Goal: Information Seeking & Learning: Understand process/instructions

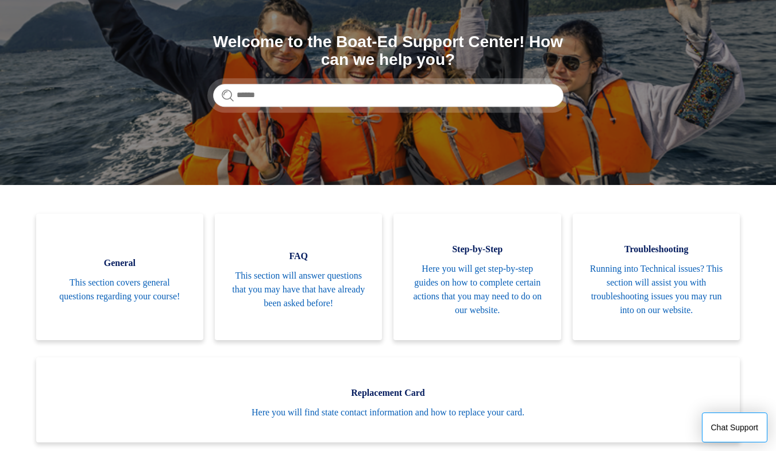
scroll to position [117, 0]
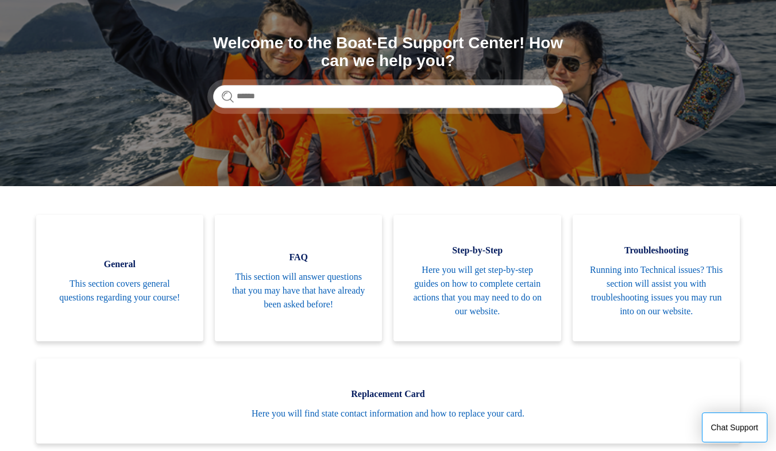
click at [683, 302] on span "Running into Technical issues? This section will assist you with troubleshootin…" at bounding box center [656, 290] width 133 height 55
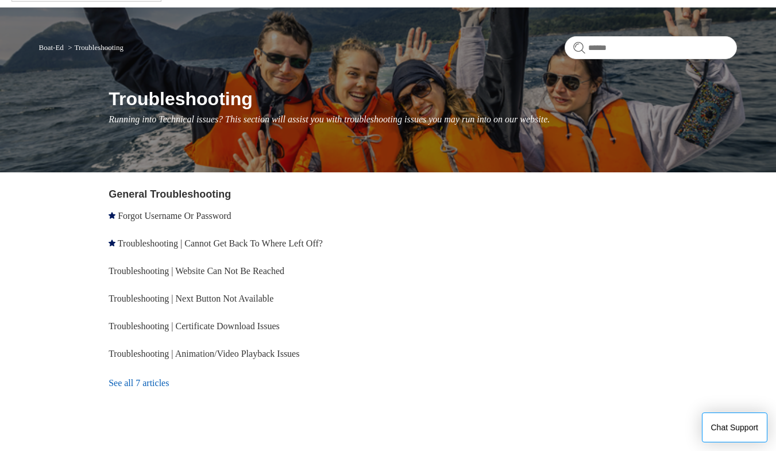
scroll to position [67, 0]
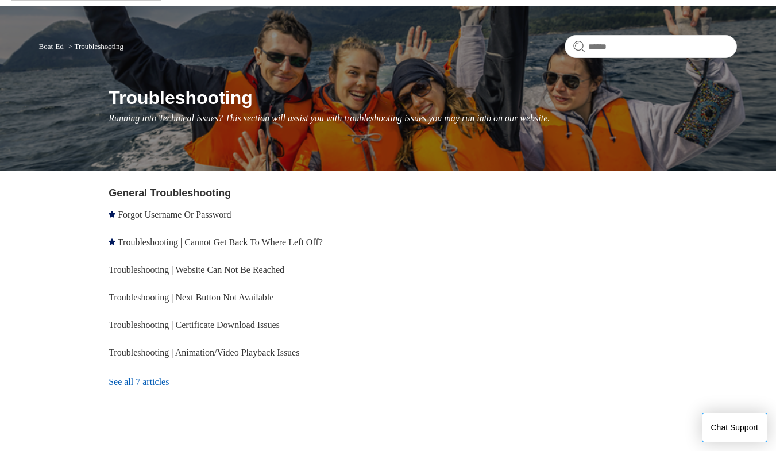
click at [137, 271] on link "Troubleshooting | Website Can Not Be Reached" at bounding box center [197, 270] width 176 height 10
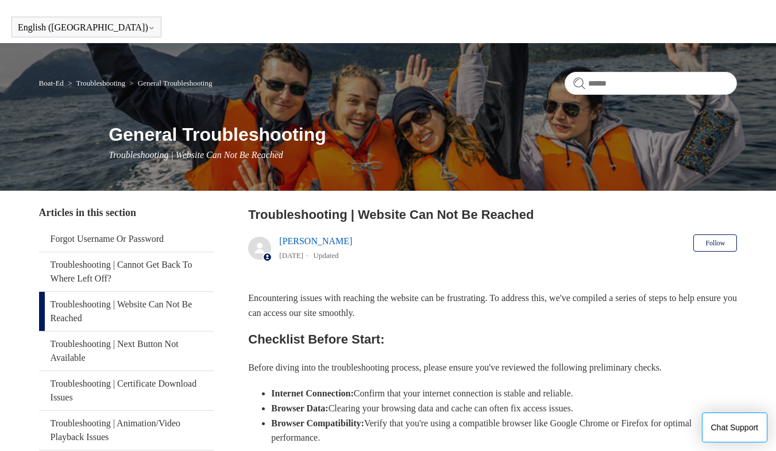
scroll to position [6, 0]
